Goal: Transaction & Acquisition: Book appointment/travel/reservation

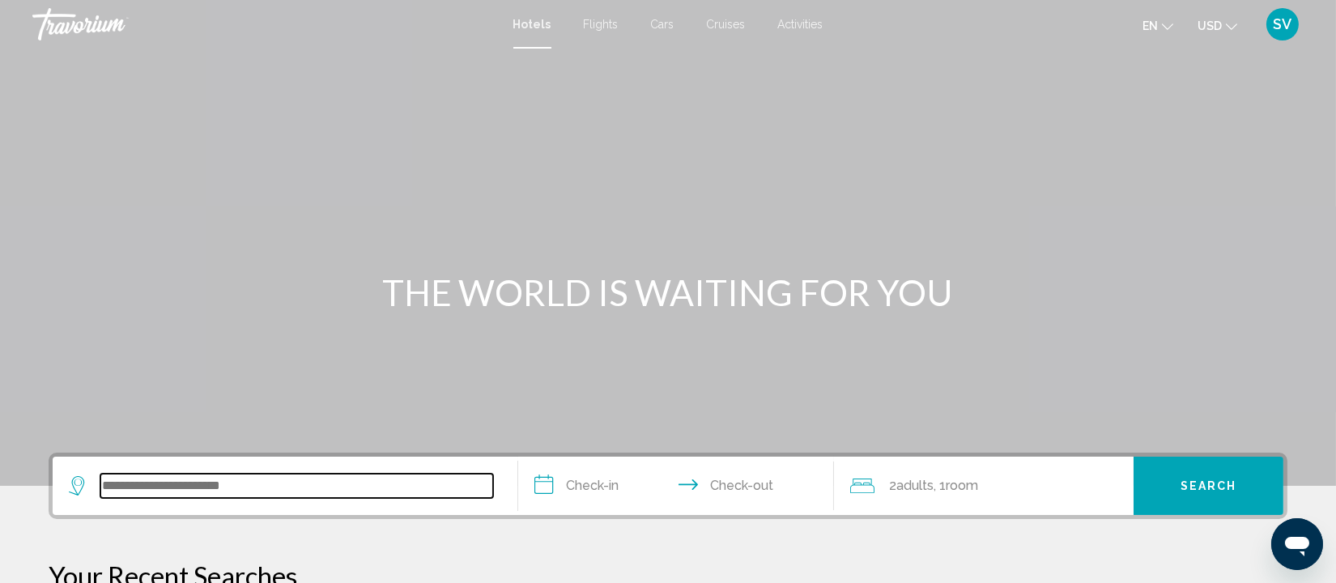
click at [227, 490] on input "Search widget" at bounding box center [296, 486] width 393 height 24
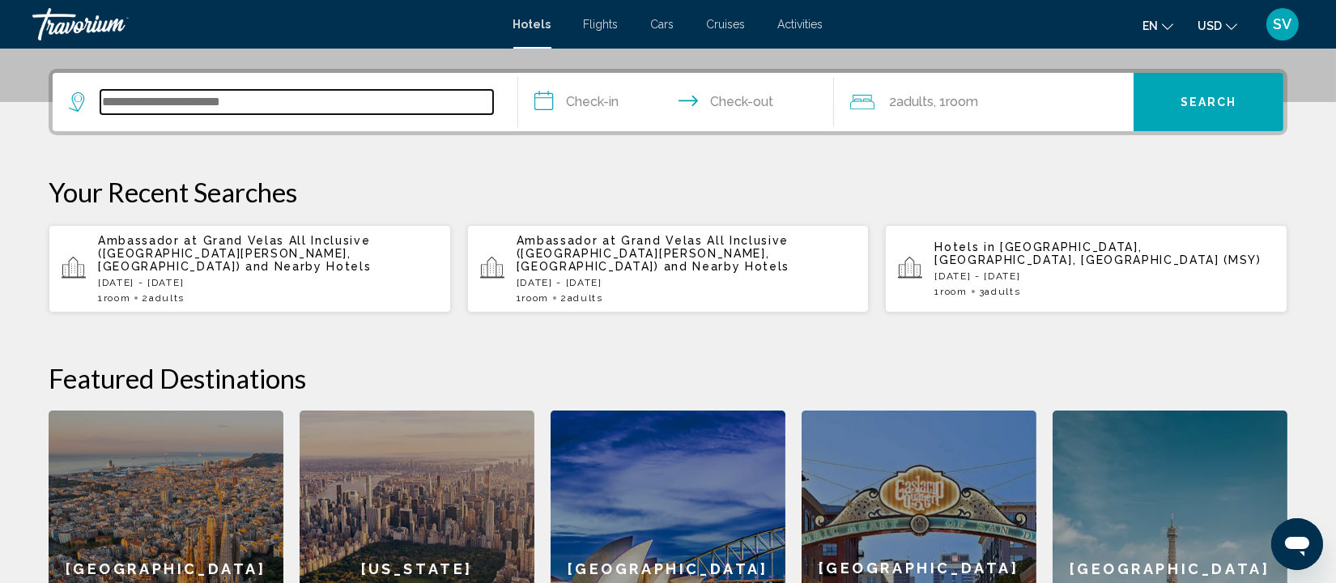
scroll to position [399, 0]
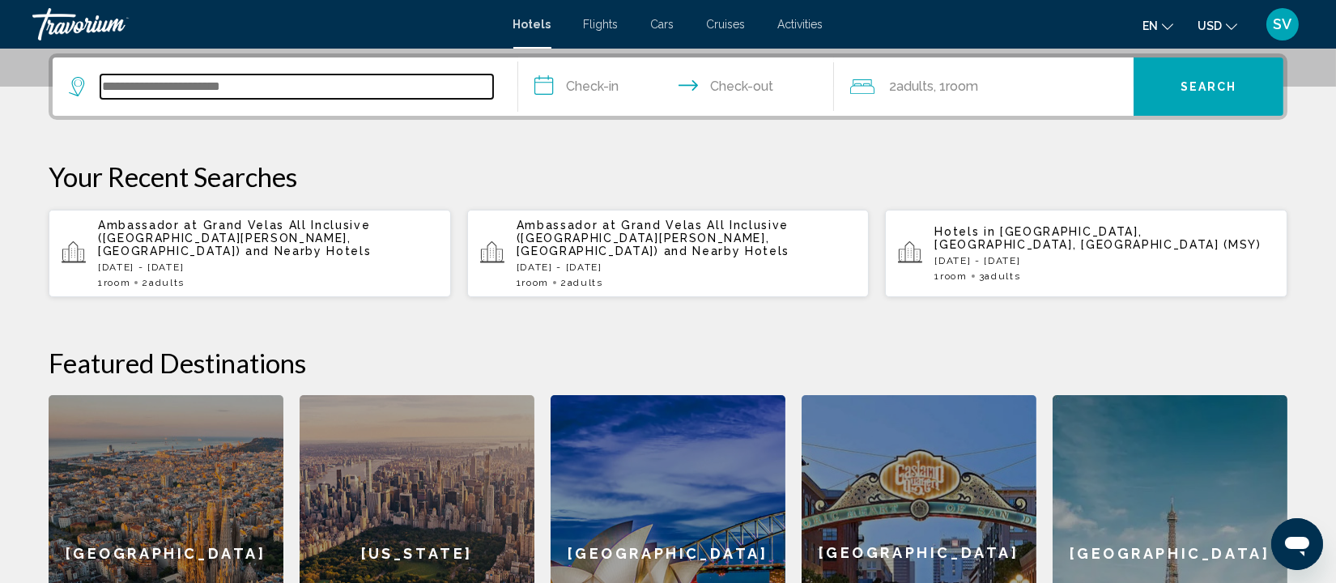
click at [208, 82] on input "Search widget" at bounding box center [296, 87] width 393 height 24
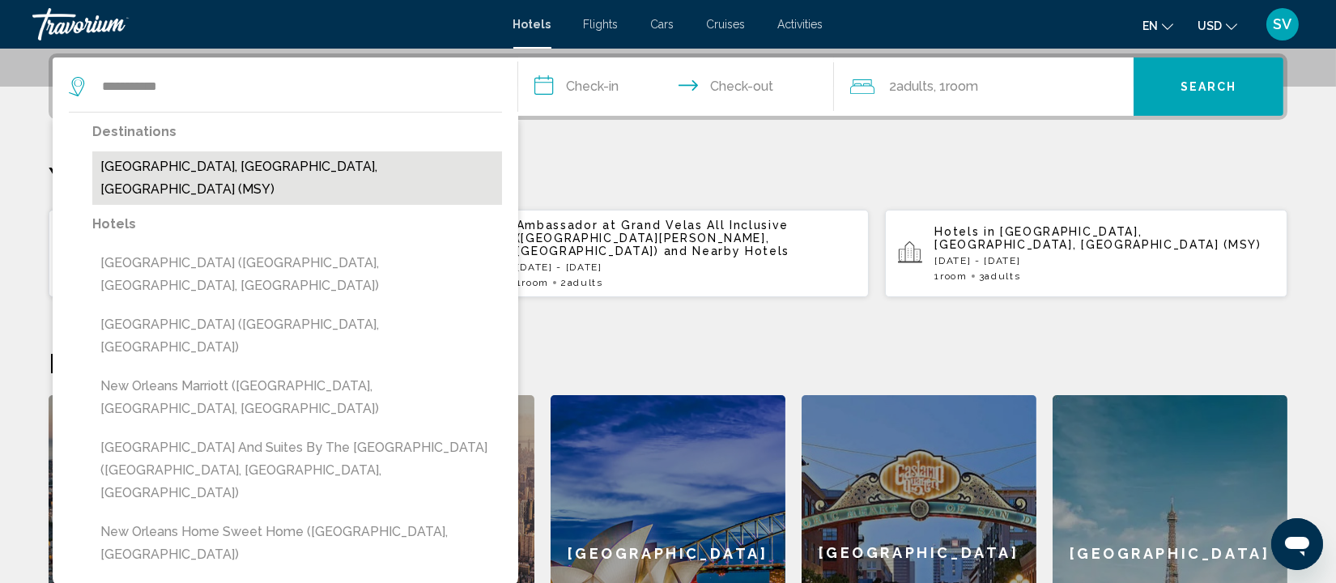
click at [211, 163] on button "[GEOGRAPHIC_DATA], [GEOGRAPHIC_DATA], [GEOGRAPHIC_DATA] (MSY)" at bounding box center [297, 177] width 410 height 53
type input "**********"
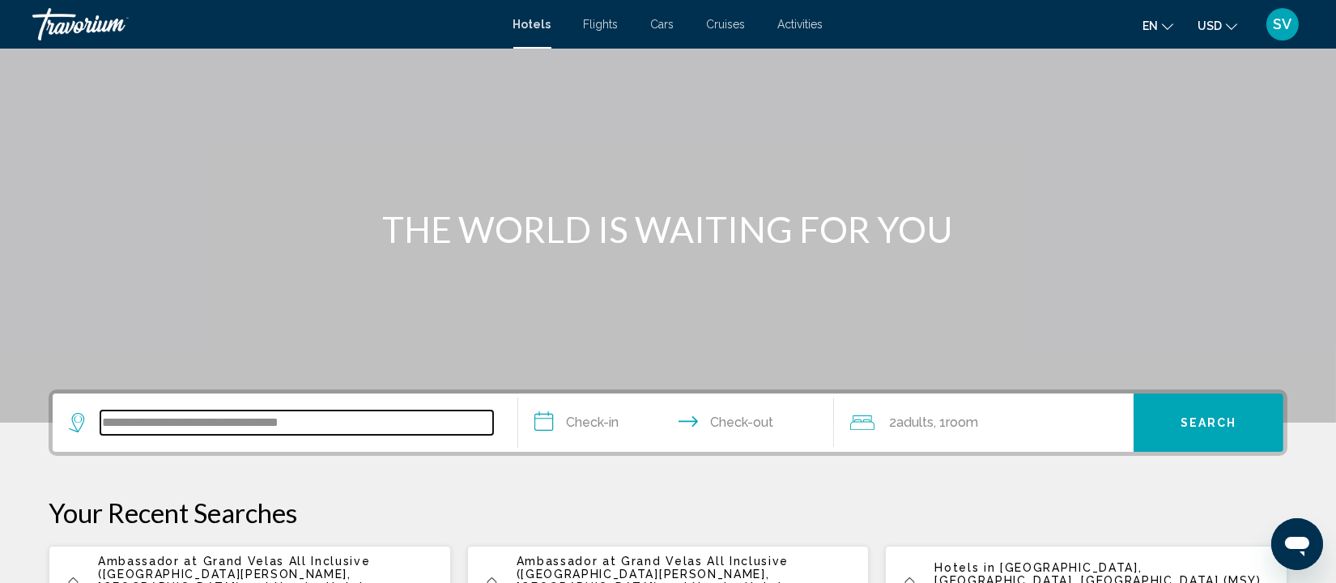
scroll to position [59, 0]
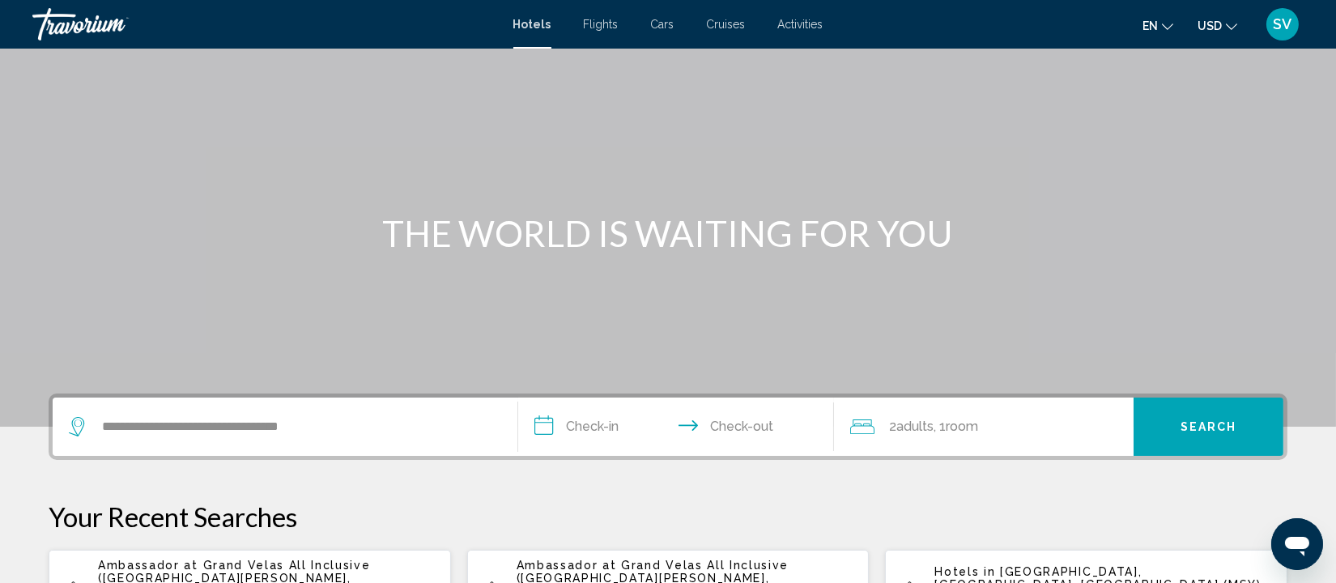
click at [601, 423] on input "**********" at bounding box center [679, 429] width 322 height 63
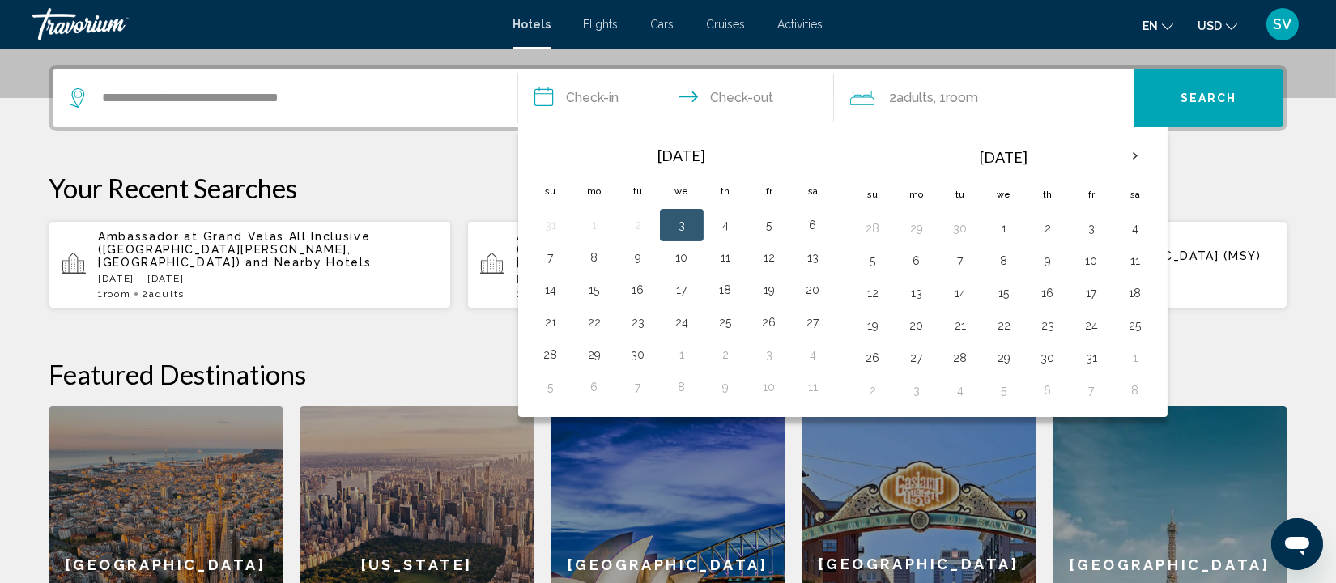
scroll to position [399, 0]
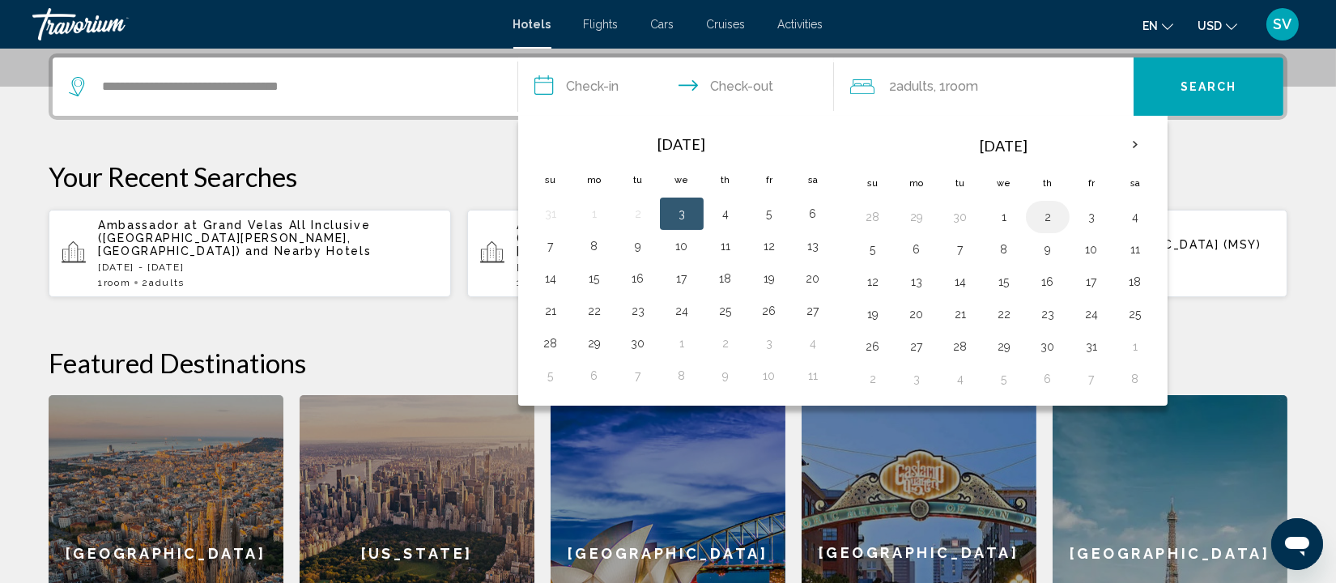
click at [1048, 213] on button "2" at bounding box center [1048, 217] width 26 height 23
click at [870, 245] on button "5" at bounding box center [873, 249] width 26 height 23
type input "**********"
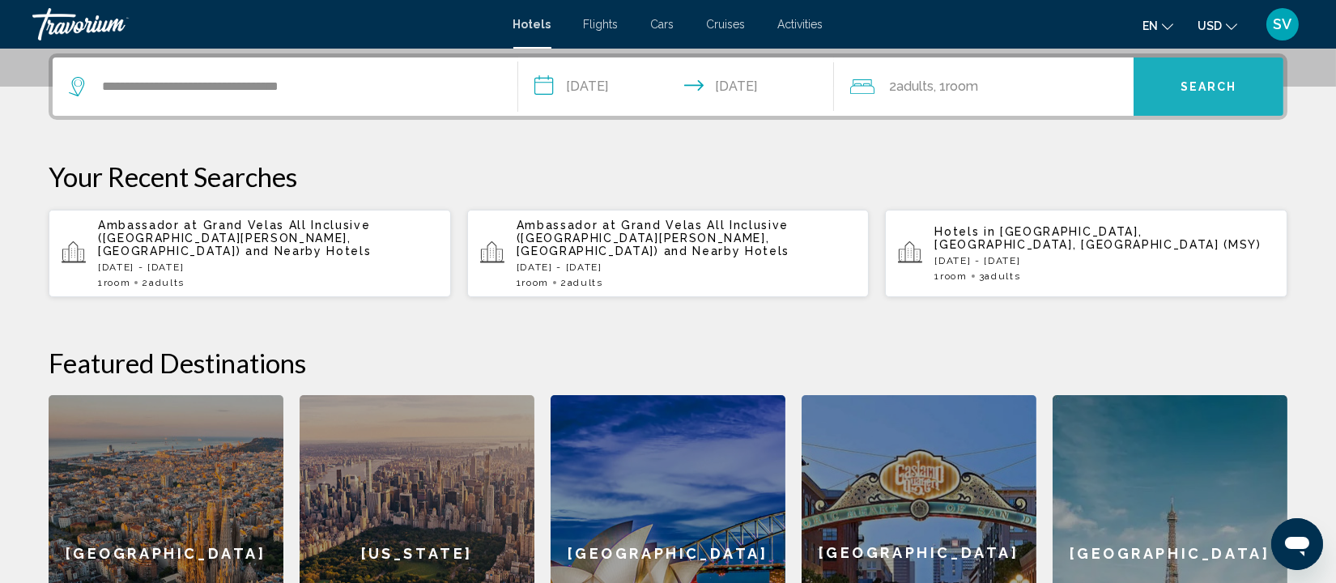
click at [1195, 97] on button "Search" at bounding box center [1209, 86] width 150 height 58
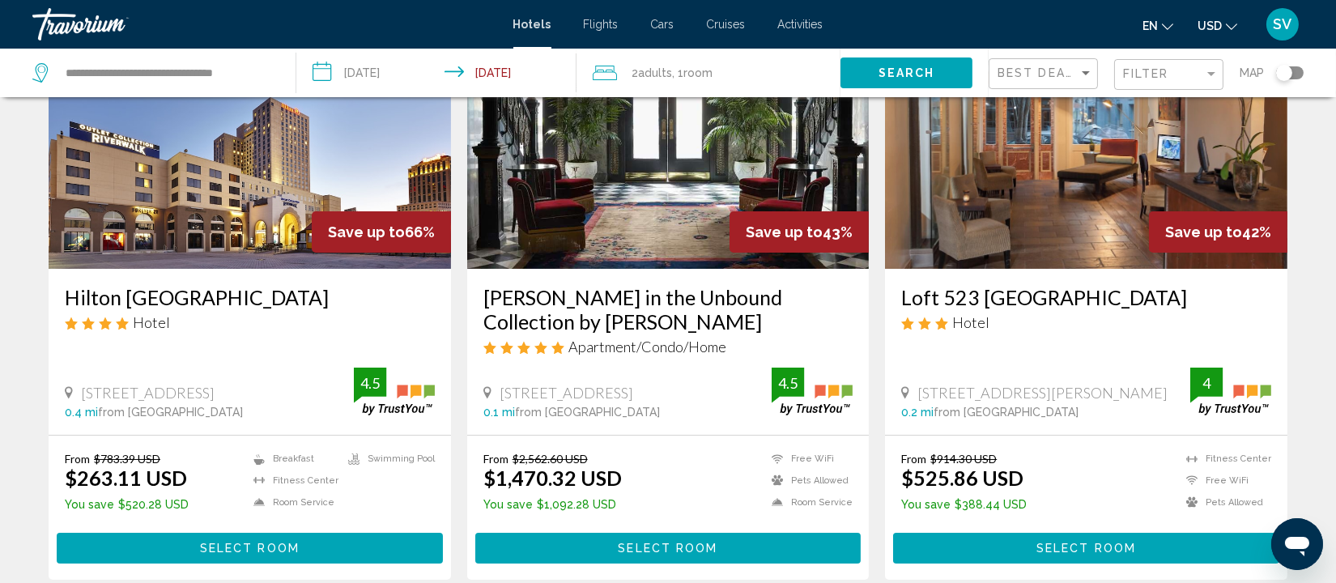
scroll to position [145, 0]
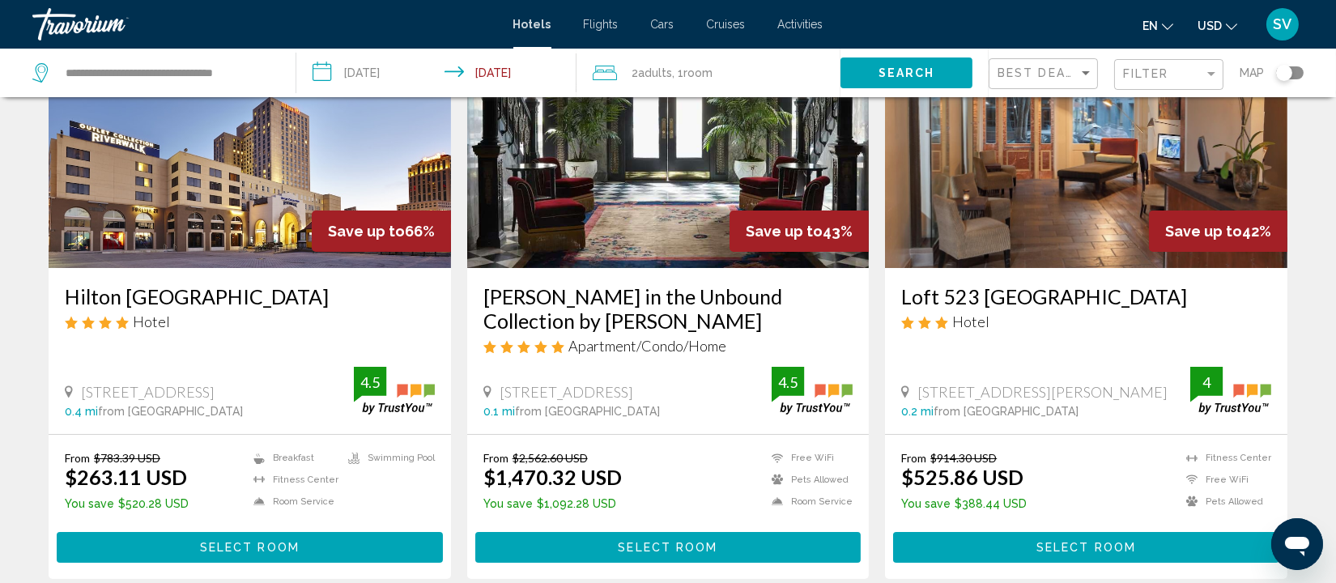
click at [341, 548] on button "Select Room" at bounding box center [250, 547] width 386 height 30
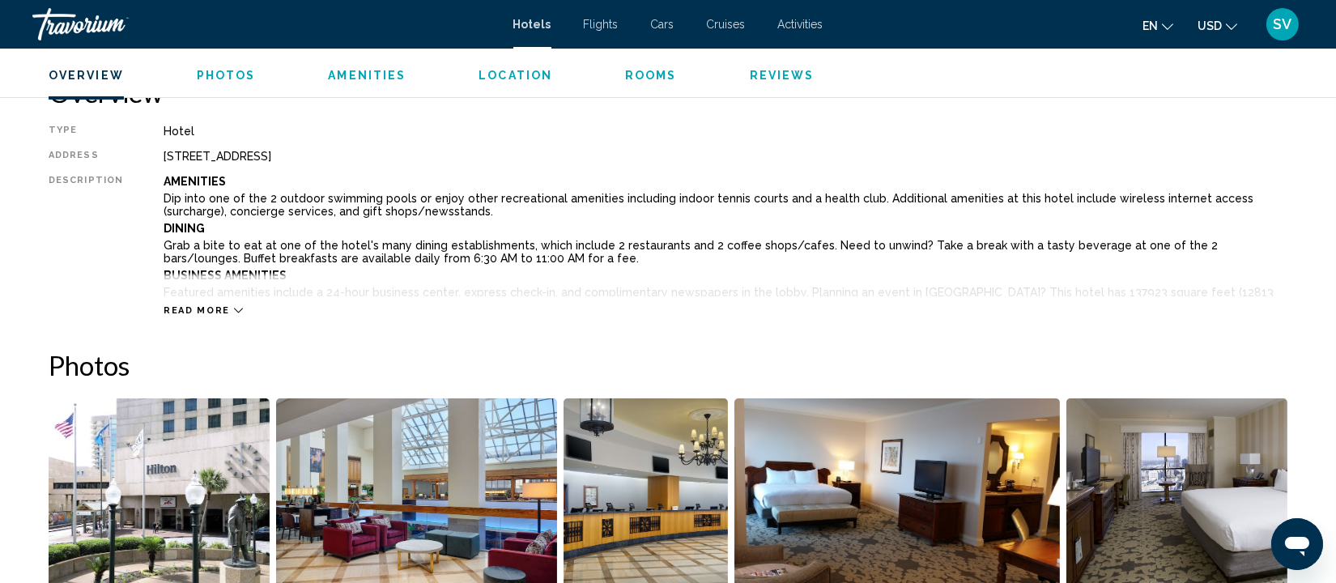
scroll to position [543, 0]
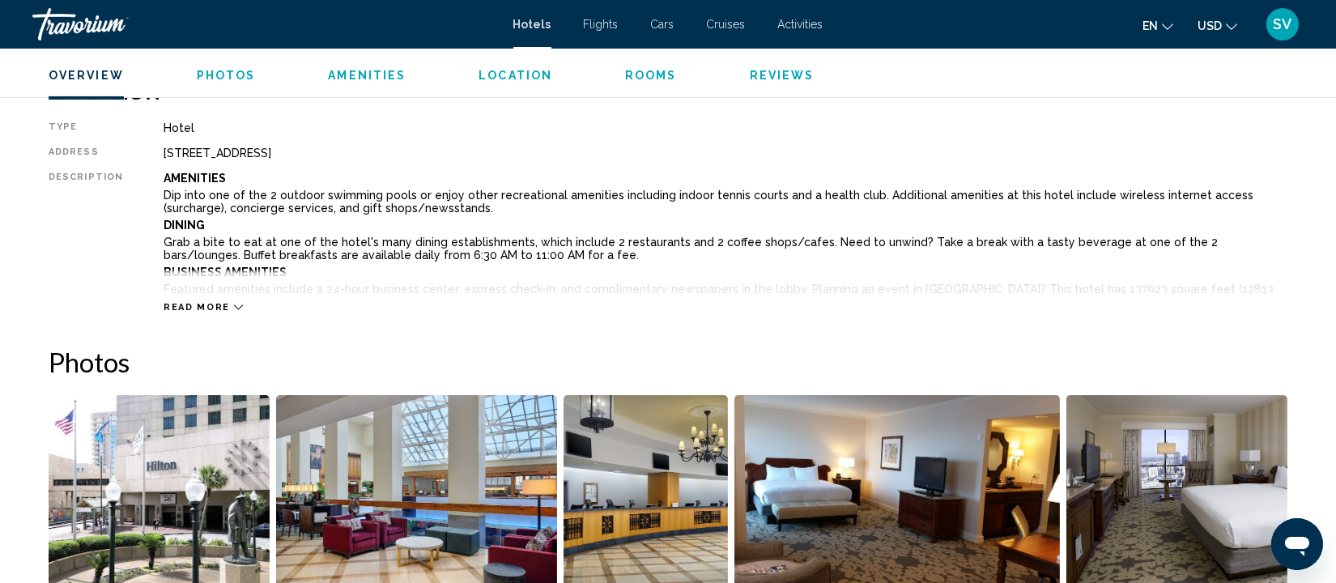
click at [221, 306] on span "Read more" at bounding box center [197, 307] width 66 height 11
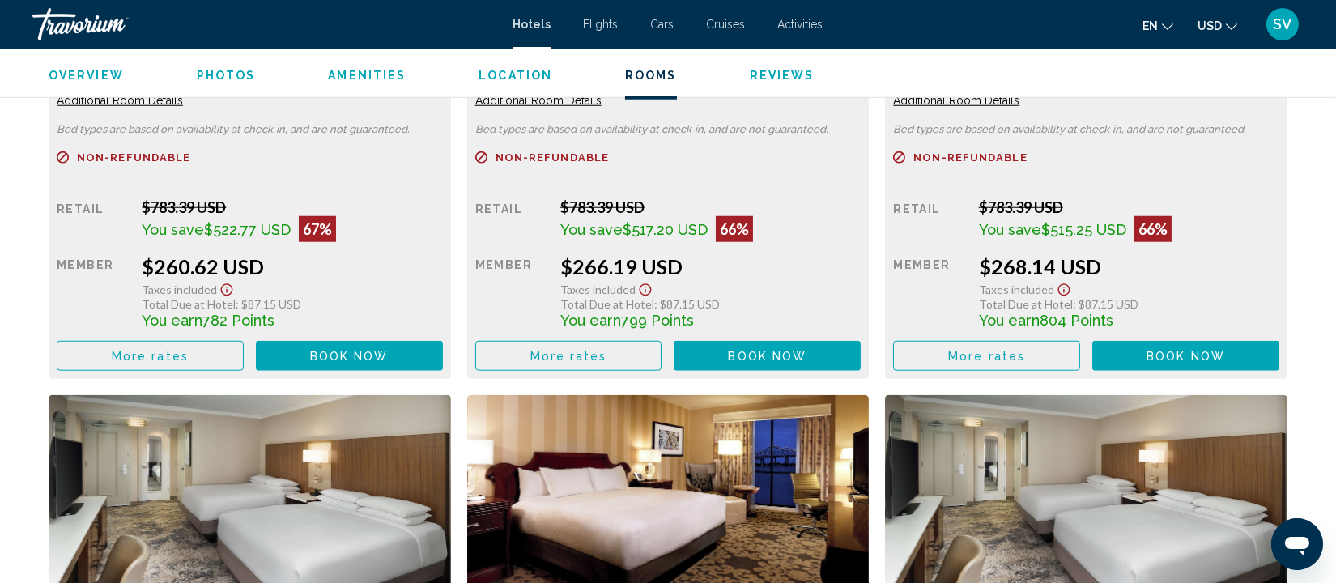
scroll to position [3017, 0]
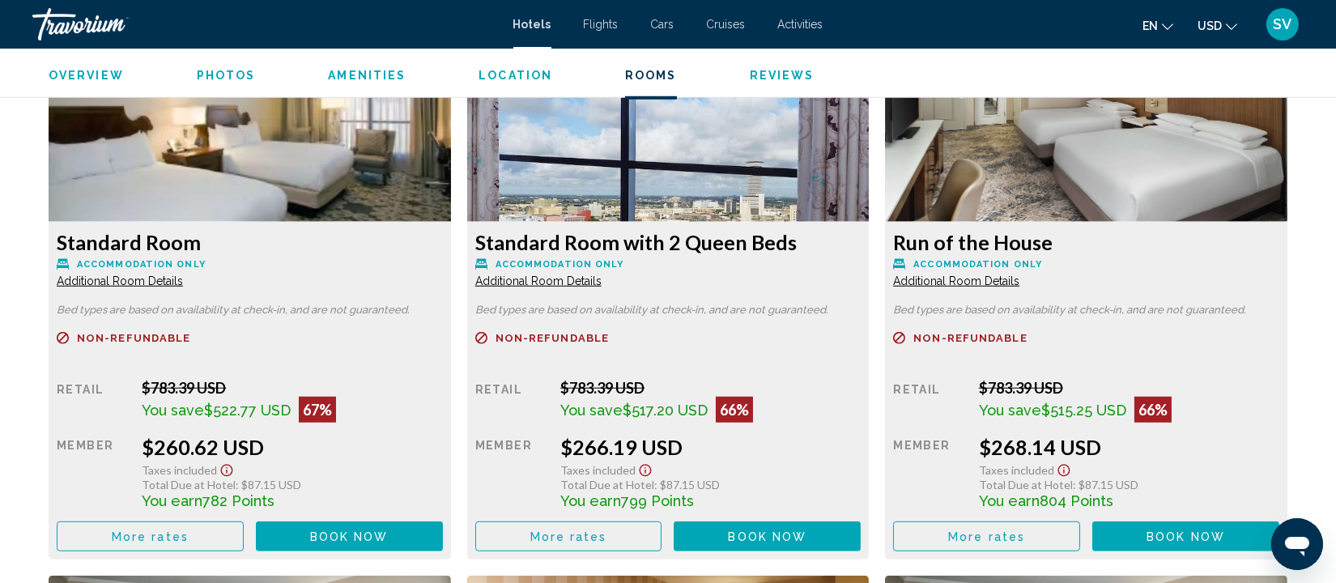
click at [183, 275] on span "Additional Room Details" at bounding box center [120, 281] width 126 height 13
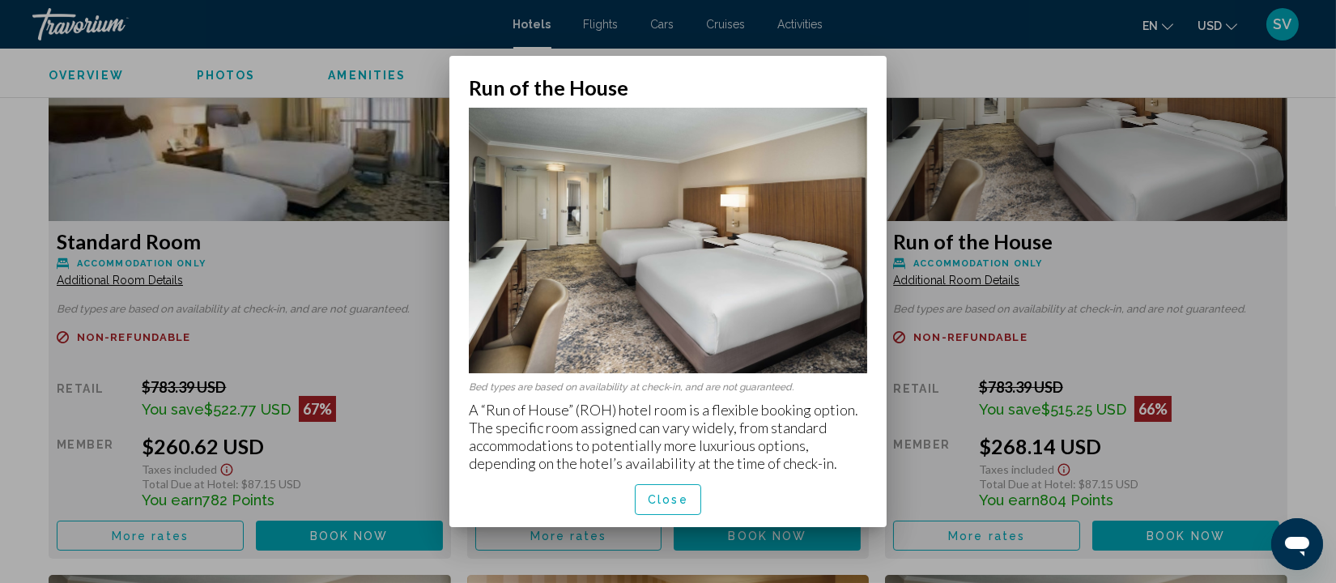
scroll to position [0, 0]
drag, startPoint x: 723, startPoint y: 462, endPoint x: 672, endPoint y: 518, distance: 76.3
click at [672, 518] on div "Run of the House Bed types are based on availability at check-in, and are not g…" at bounding box center [668, 301] width 398 height 452
drag, startPoint x: 672, startPoint y: 518, endPoint x: 832, endPoint y: 381, distance: 210.8
click at [832, 381] on div "Bed types are based on availability at check-in, and are not guaranteed. A “Run…" at bounding box center [667, 286] width 437 height 373
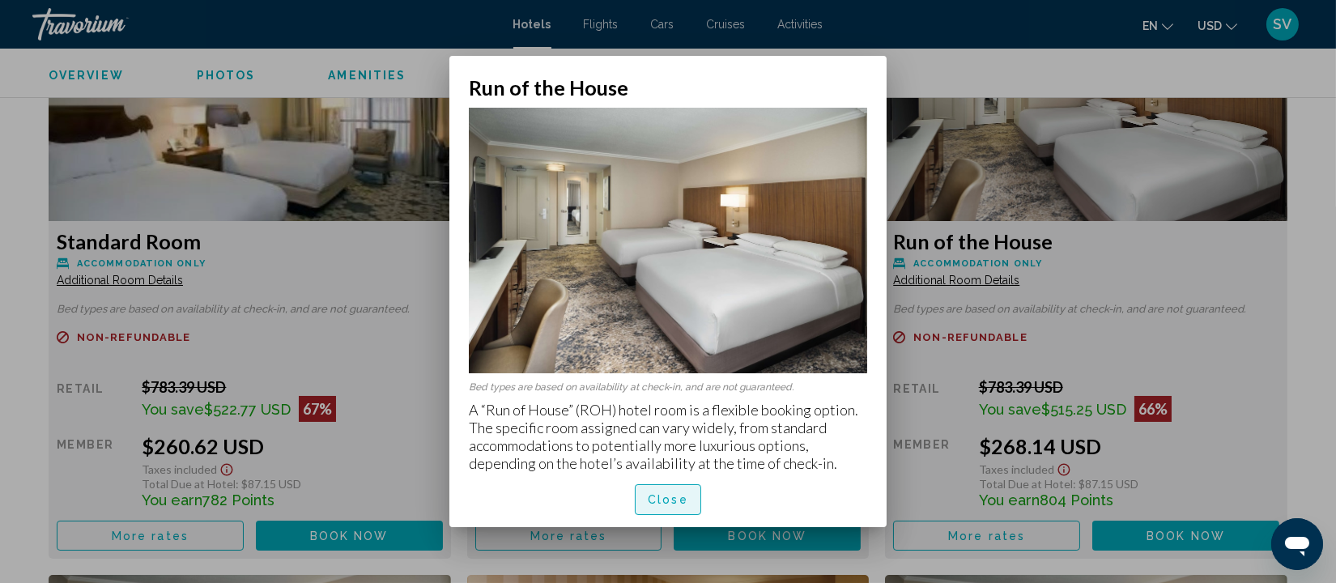
click at [670, 491] on button "Close" at bounding box center [668, 499] width 66 height 30
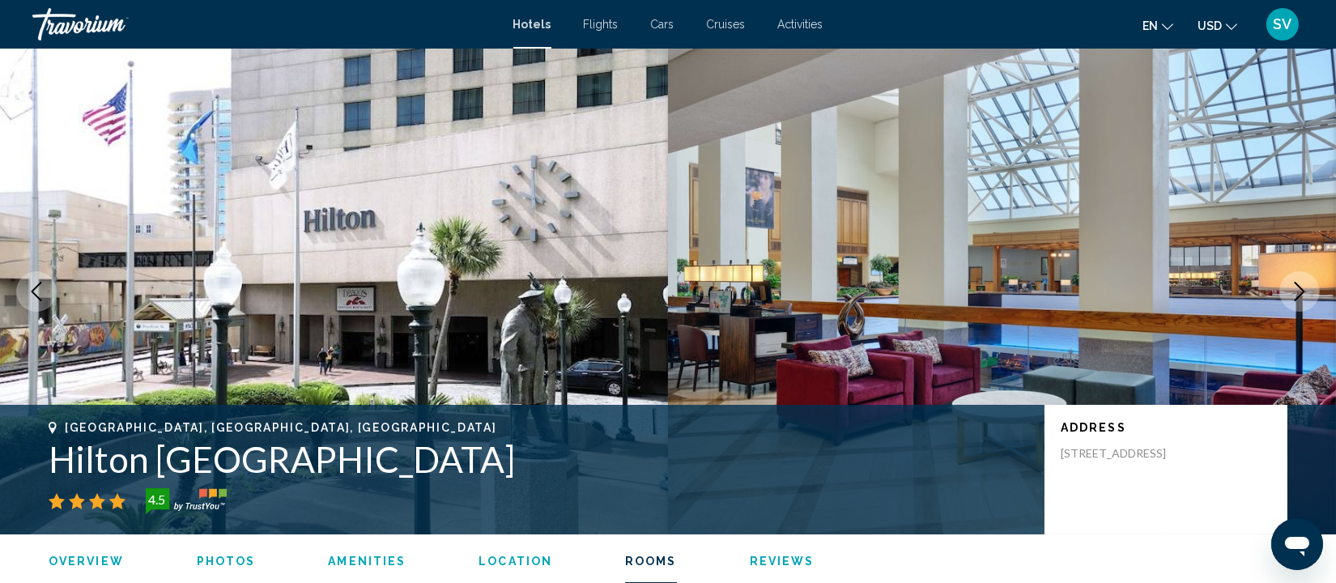
scroll to position [3017, 0]
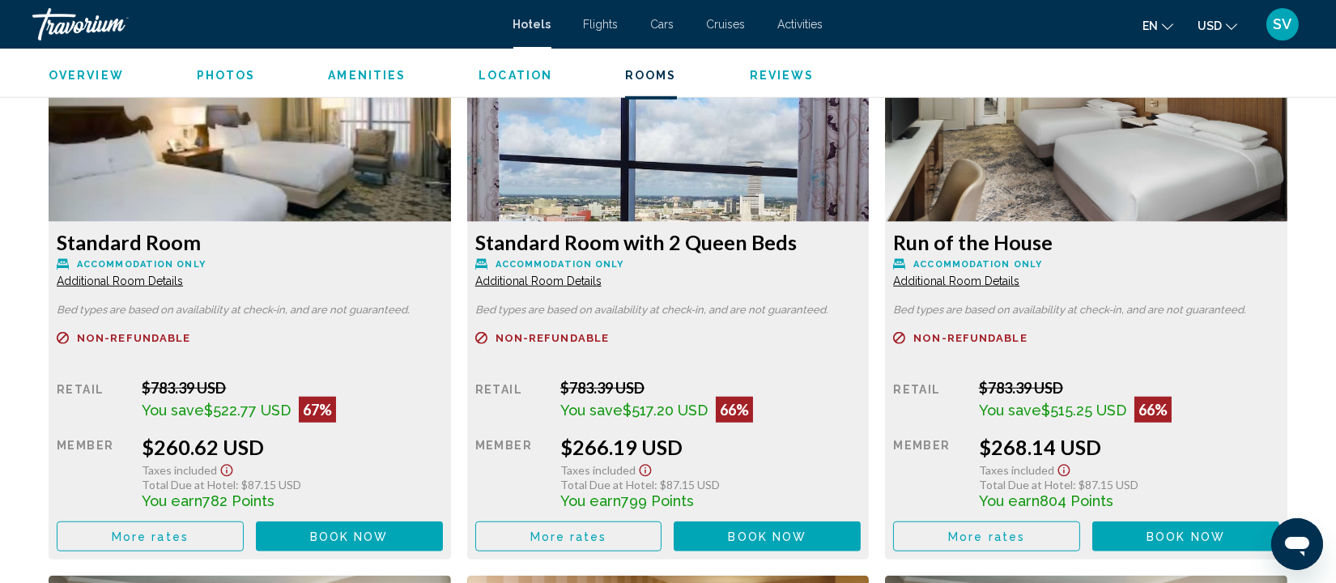
click at [183, 285] on span "Additional Room Details" at bounding box center [120, 281] width 126 height 13
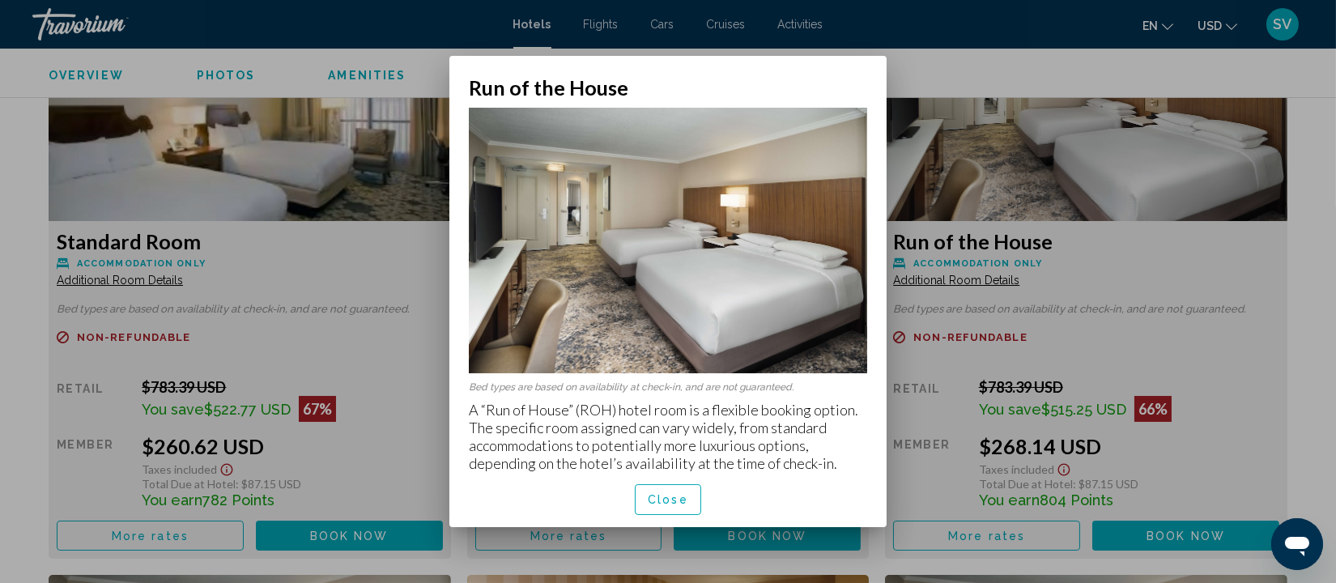
scroll to position [0, 0]
click at [1242, 359] on div at bounding box center [668, 291] width 1336 height 583
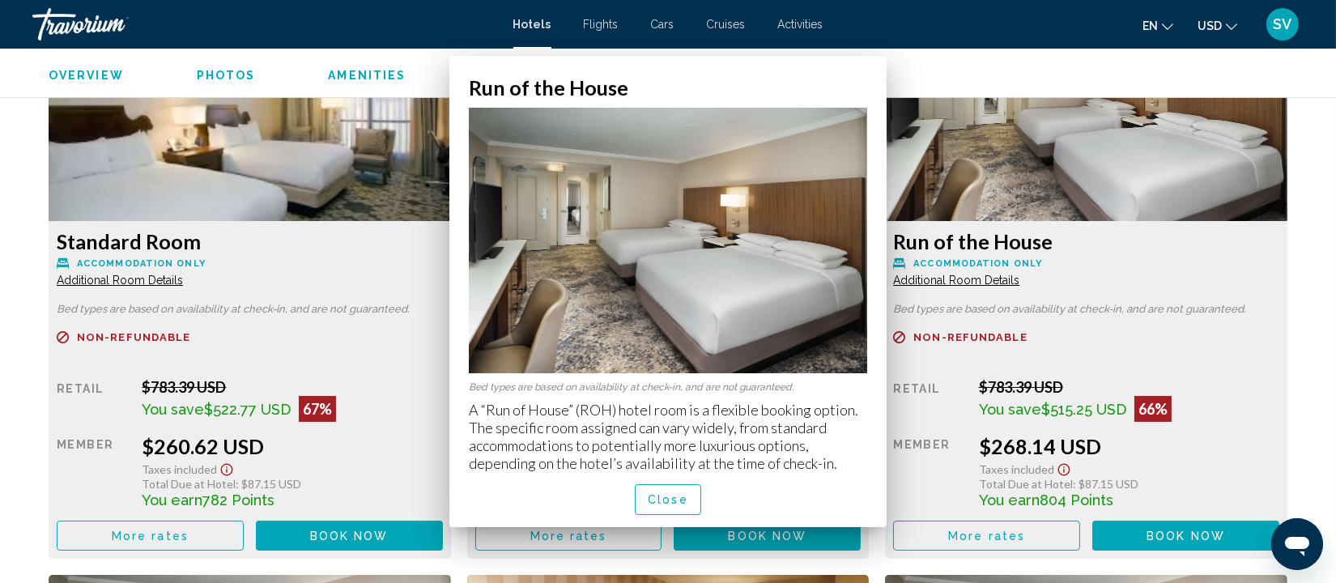
scroll to position [3017, 0]
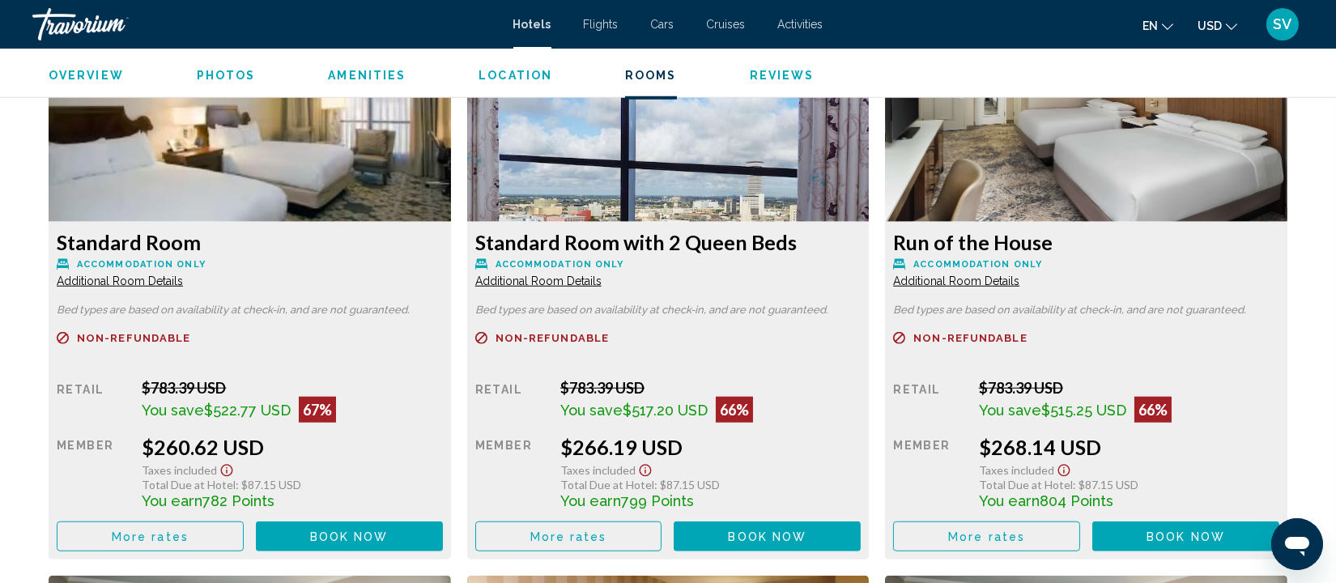
click at [183, 277] on span "Additional Room Details" at bounding box center [120, 281] width 126 height 13
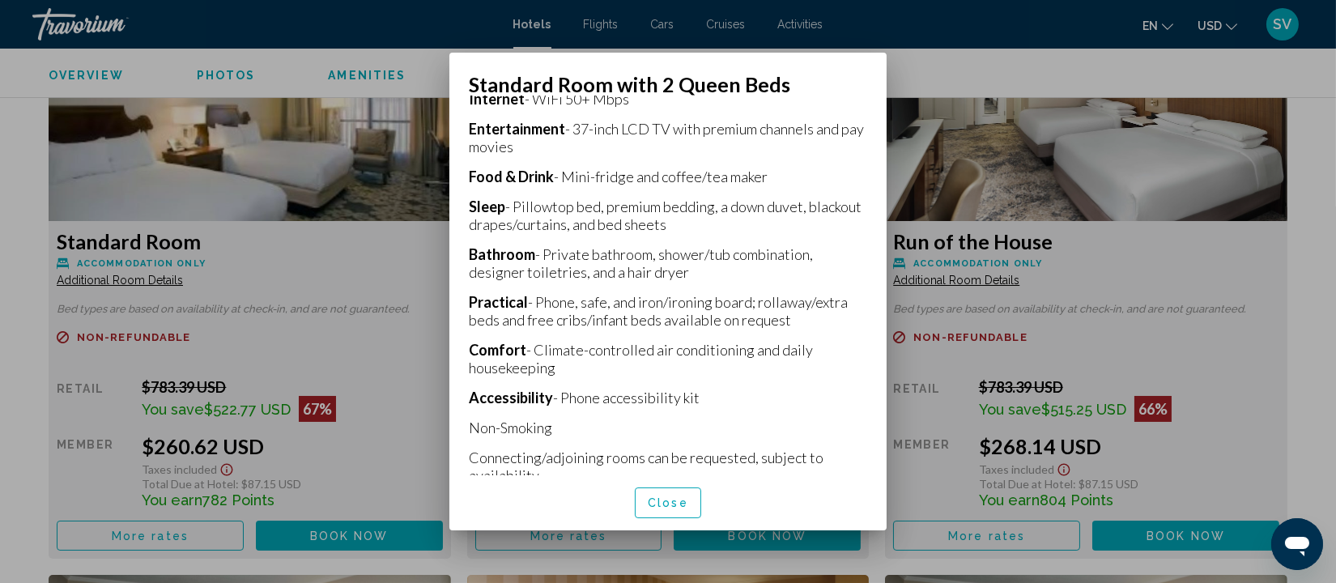
scroll to position [701, 0]
click at [967, 281] on div at bounding box center [668, 291] width 1336 height 583
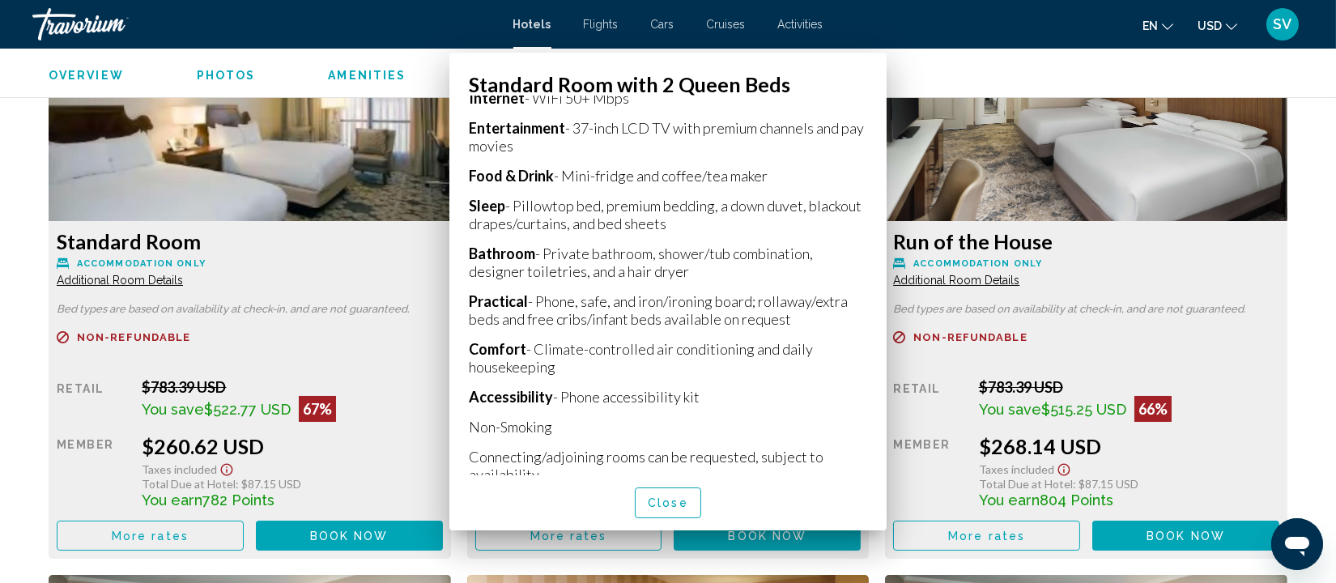
scroll to position [3017, 0]
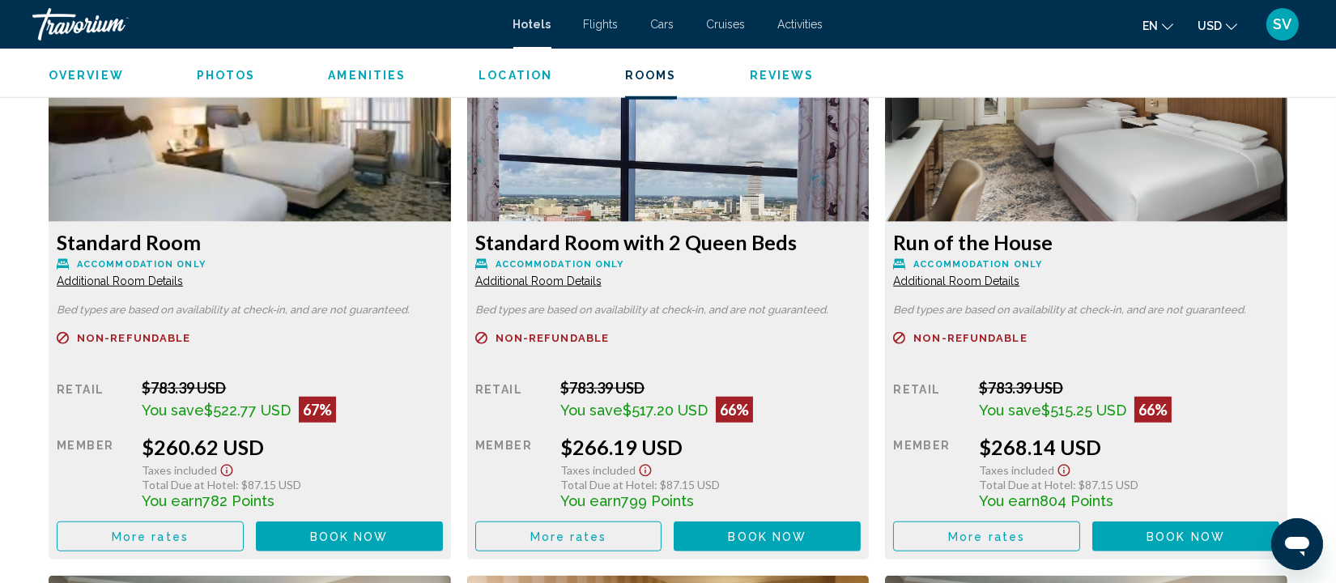
click at [183, 282] on span "Additional Room Details" at bounding box center [120, 281] width 126 height 13
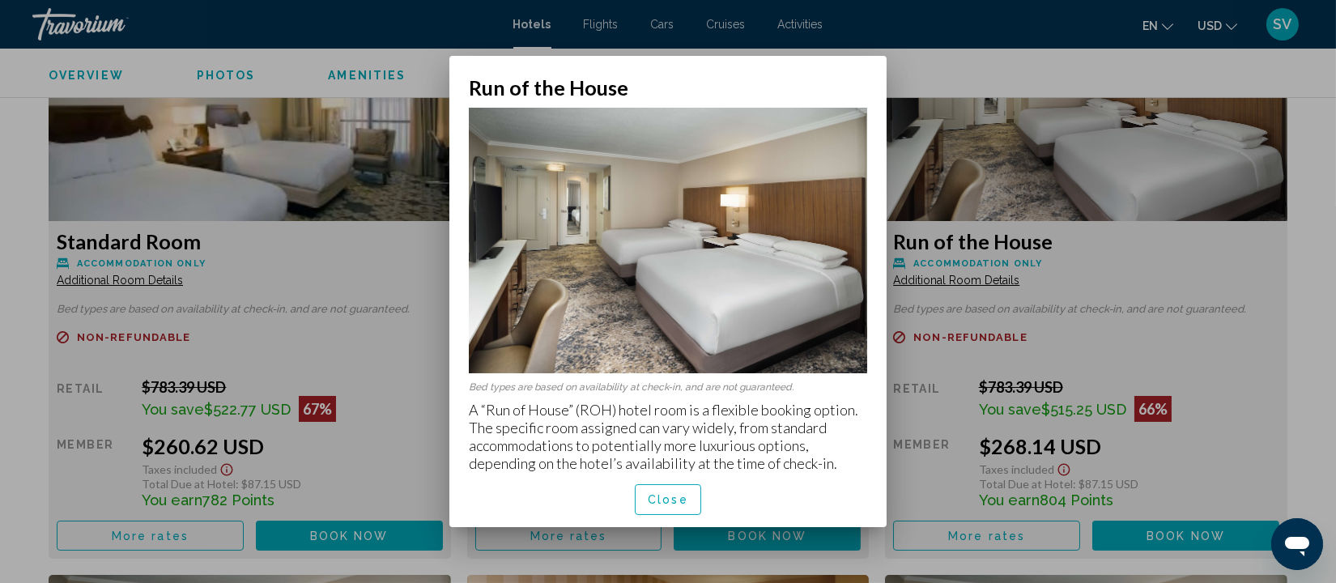
scroll to position [0, 0]
click at [679, 492] on span "Close" at bounding box center [668, 498] width 40 height 13
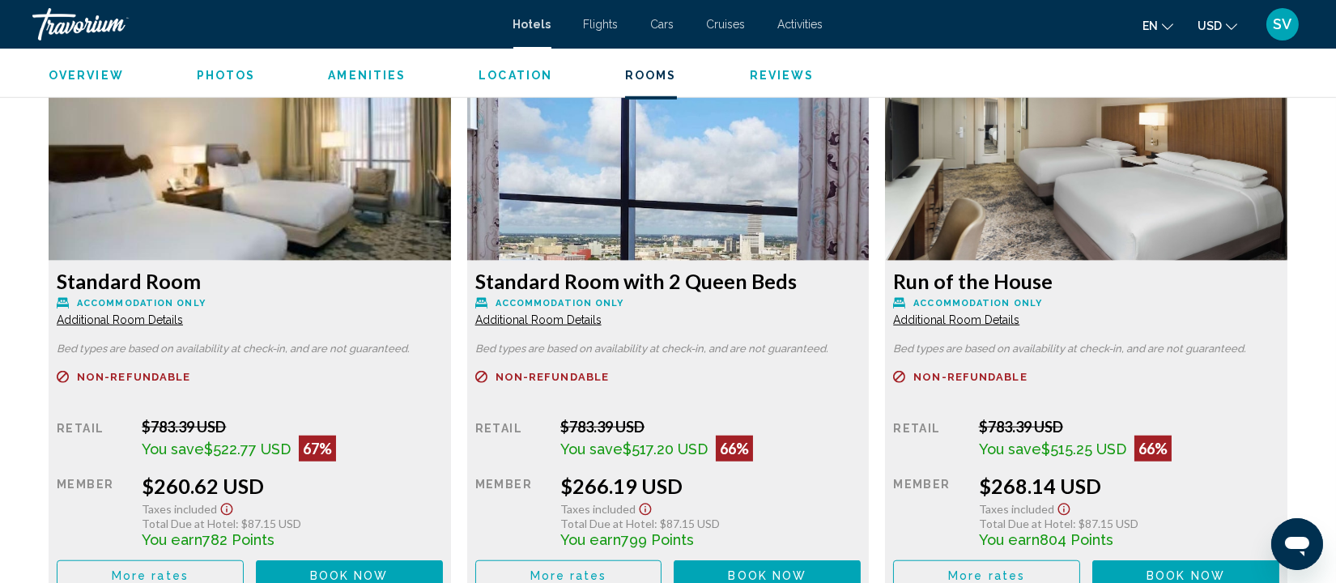
scroll to position [2973, 0]
